Goal: Transaction & Acquisition: Purchase product/service

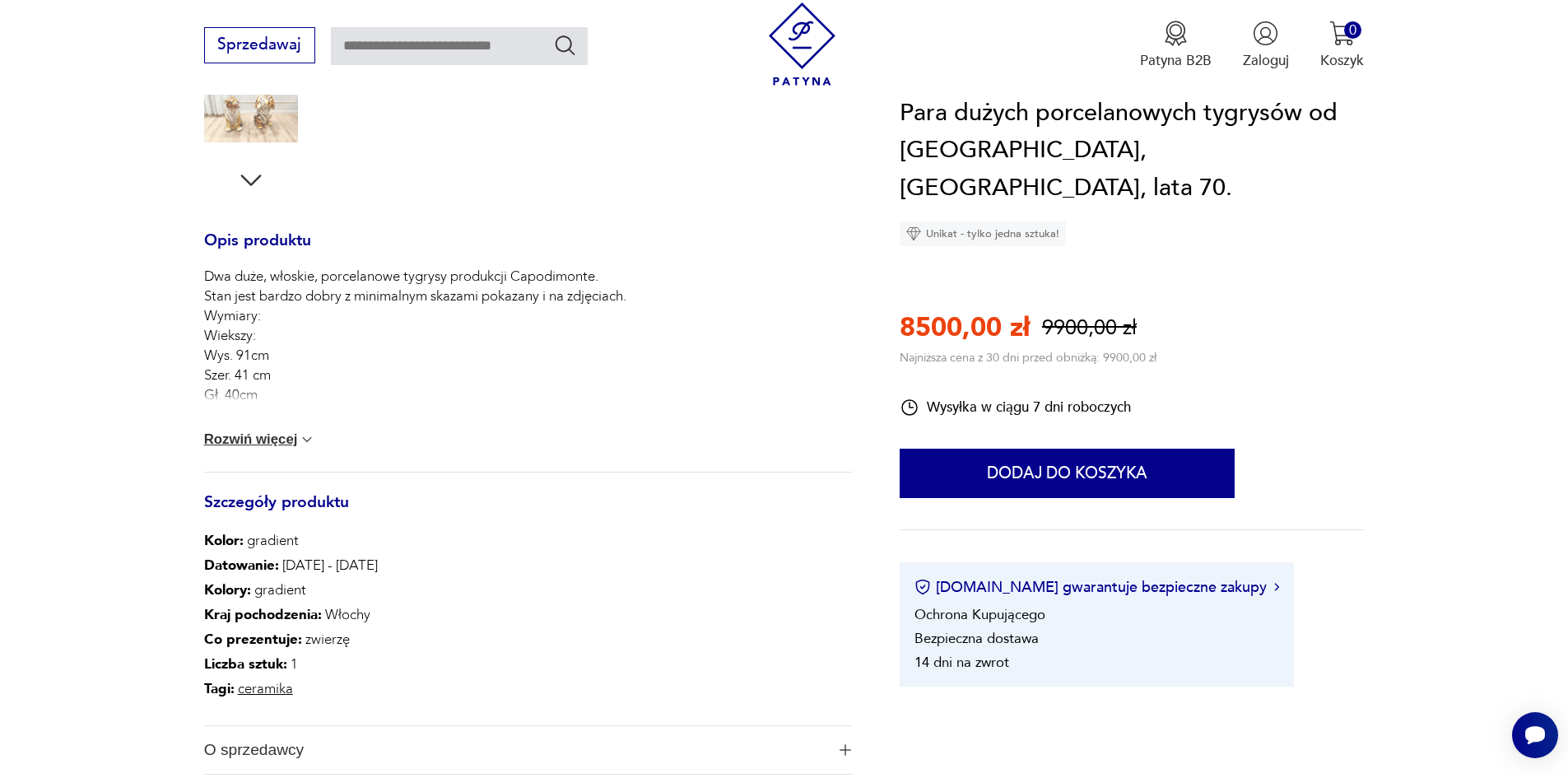
scroll to position [603, 0]
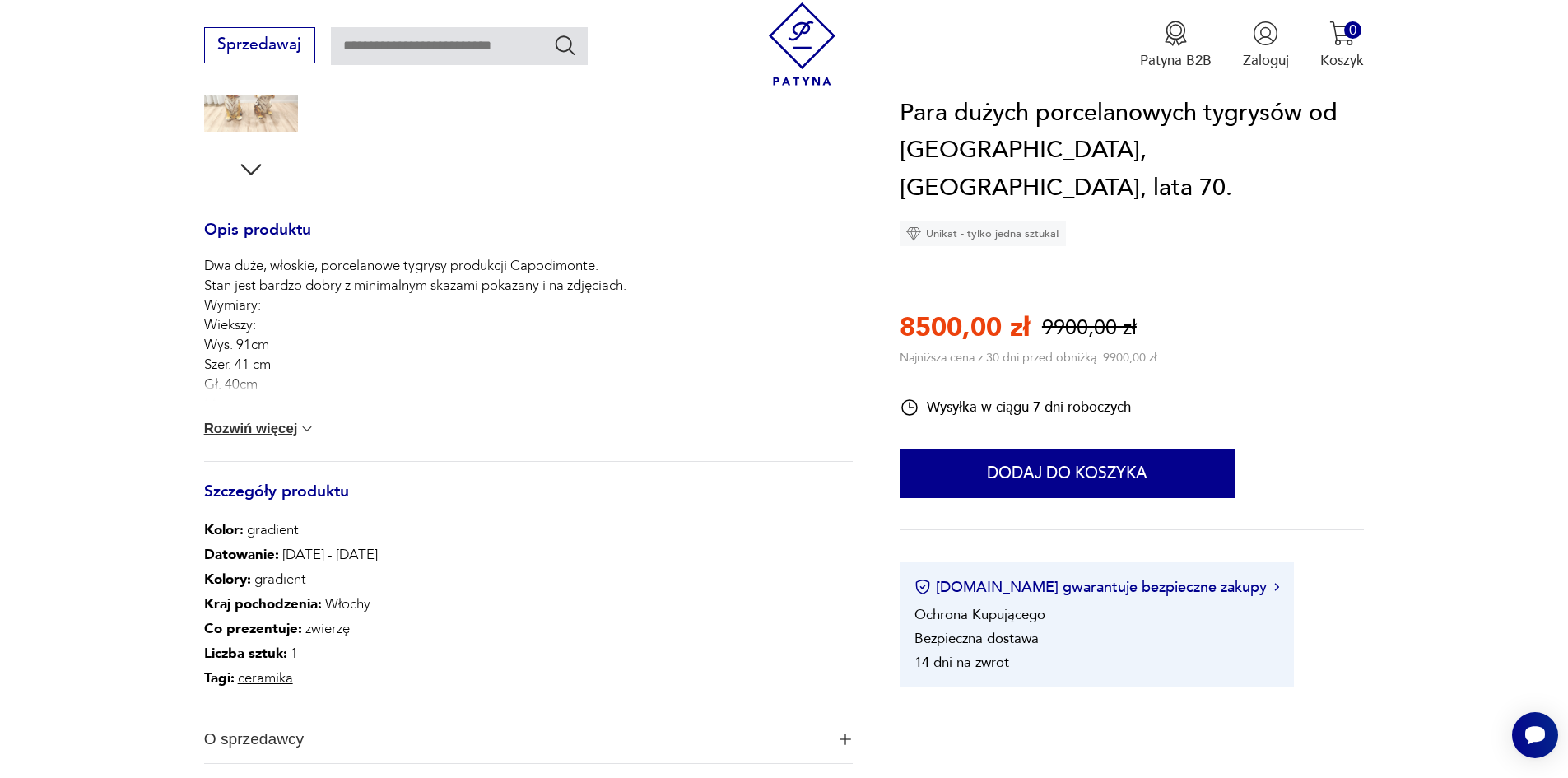
click at [306, 427] on img at bounding box center [307, 429] width 17 height 17
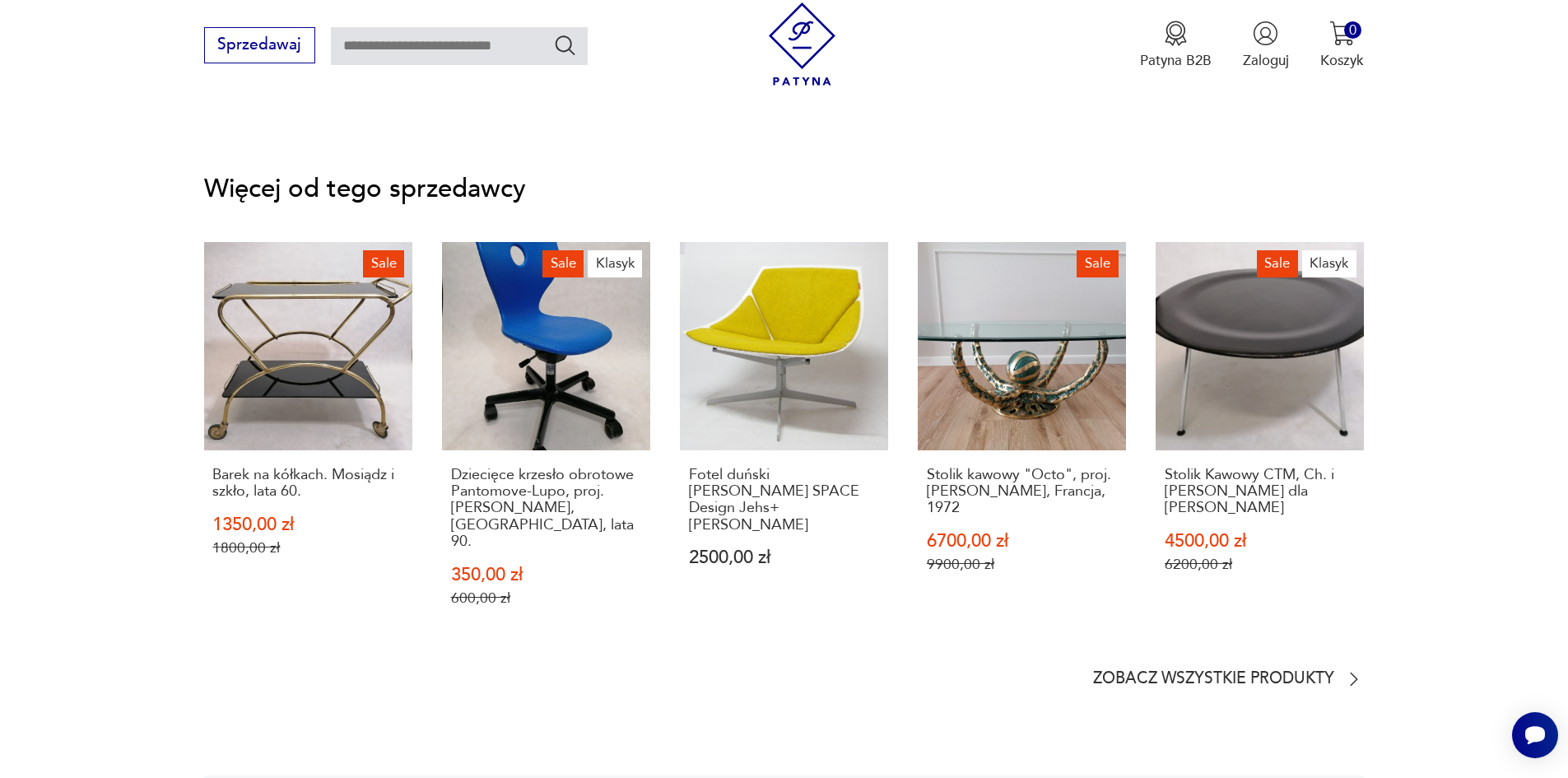
scroll to position [2536, 0]
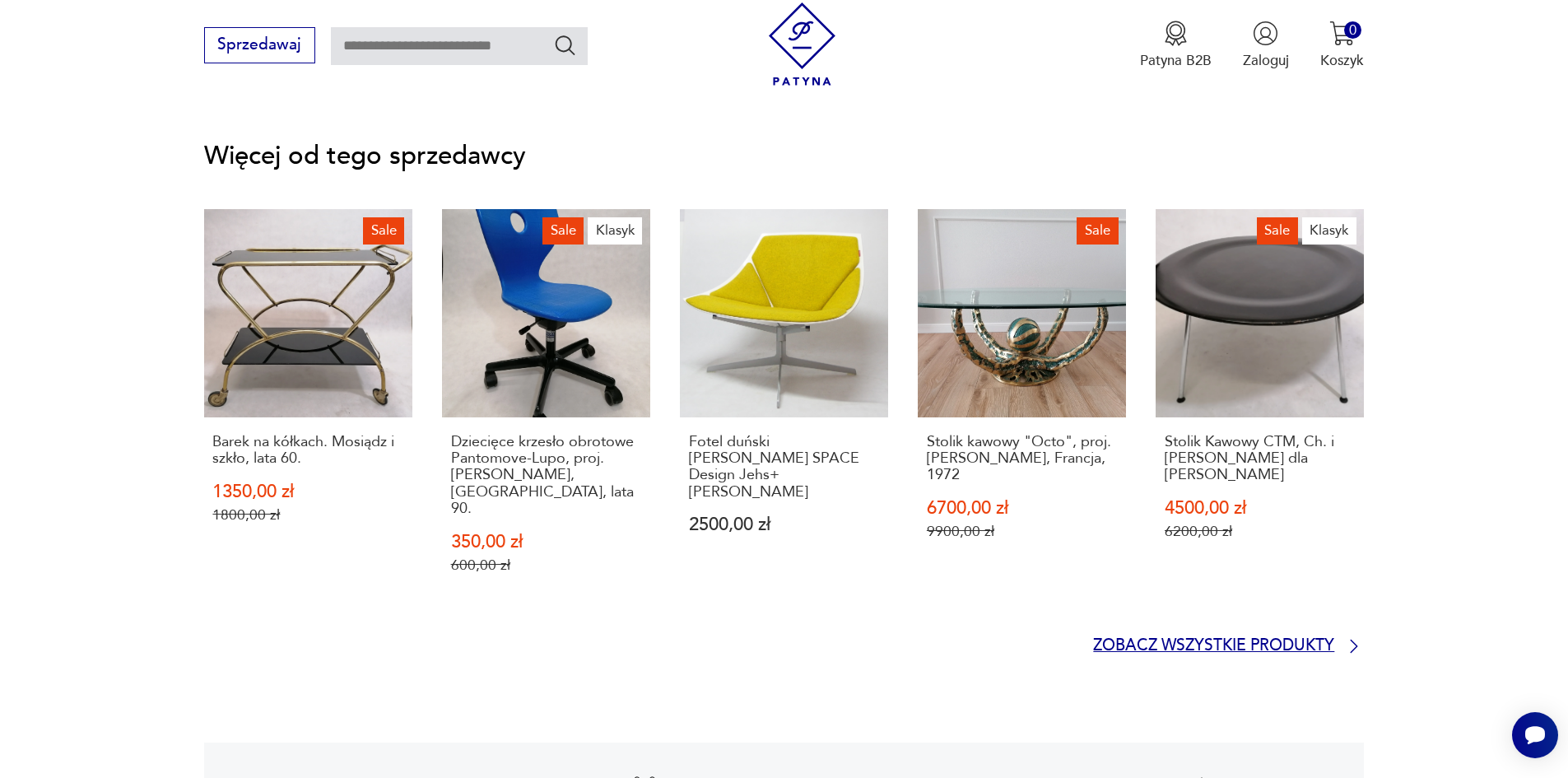
click at [1135, 640] on p "Zobacz wszystkie produkty" at bounding box center [1214, 646] width 242 height 13
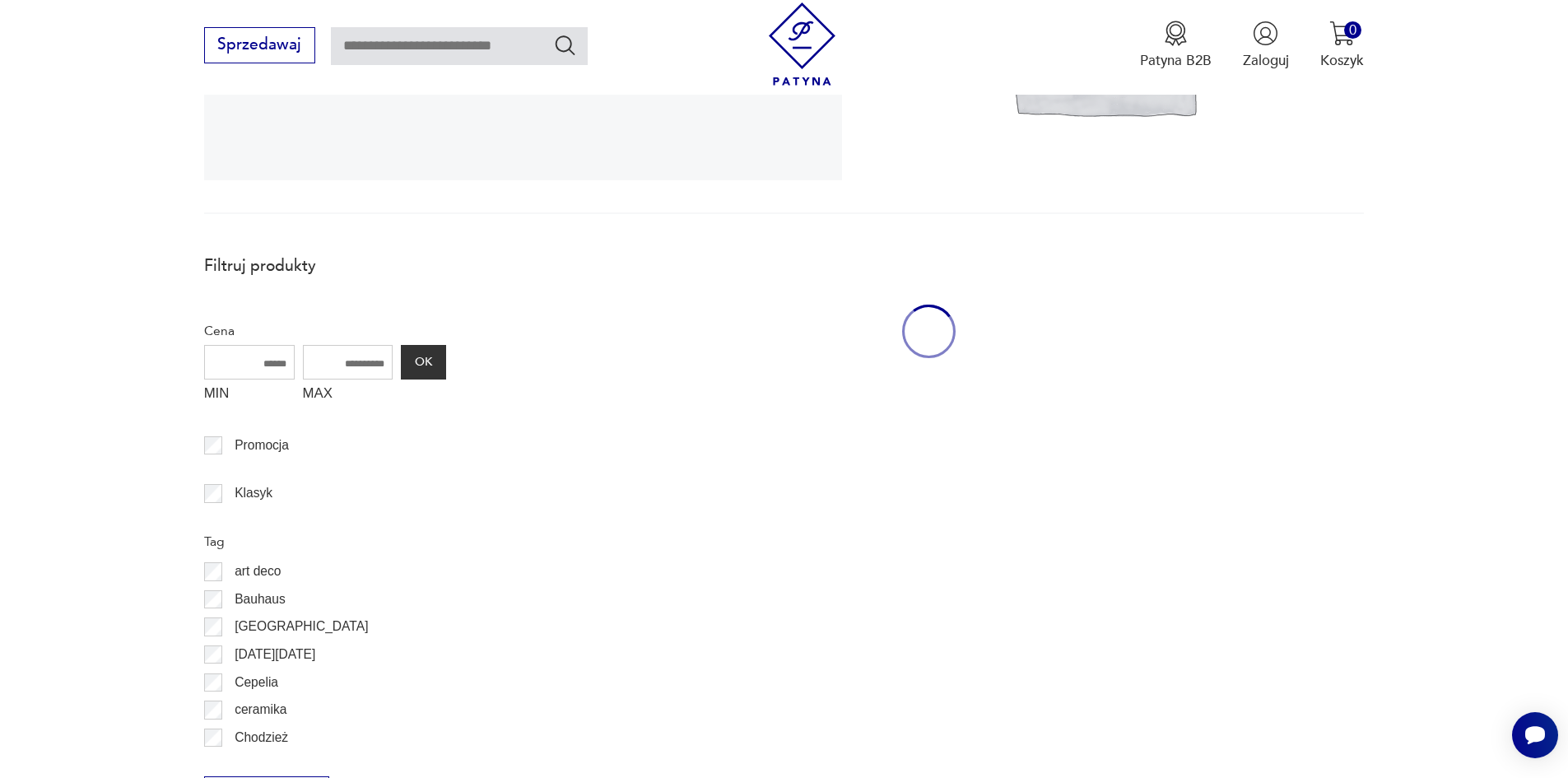
scroll to position [440, 0]
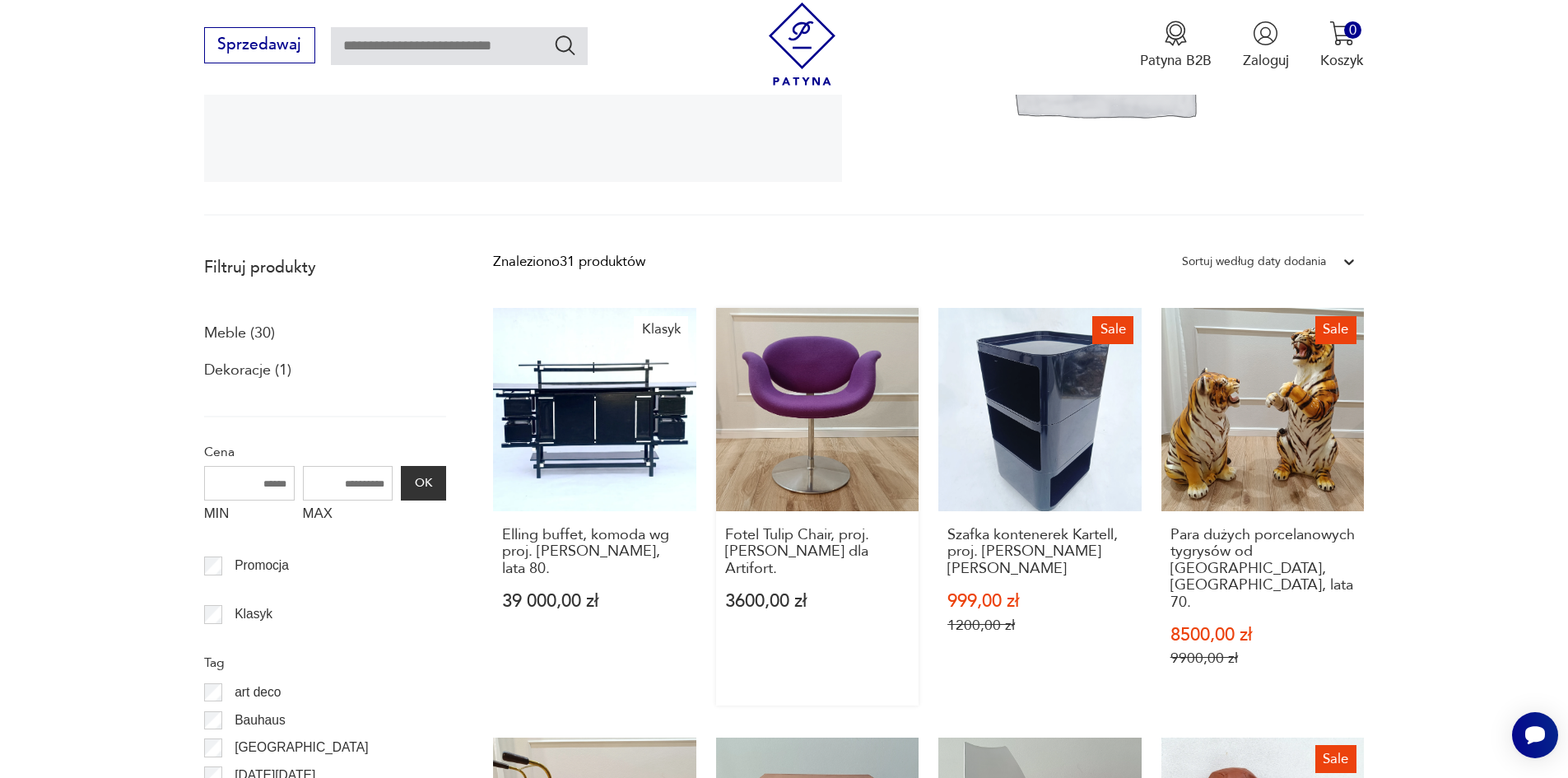
click at [833, 593] on p "3600,00 zł" at bounding box center [818, 602] width 185 height 18
